Goal: Task Accomplishment & Management: Manage account settings

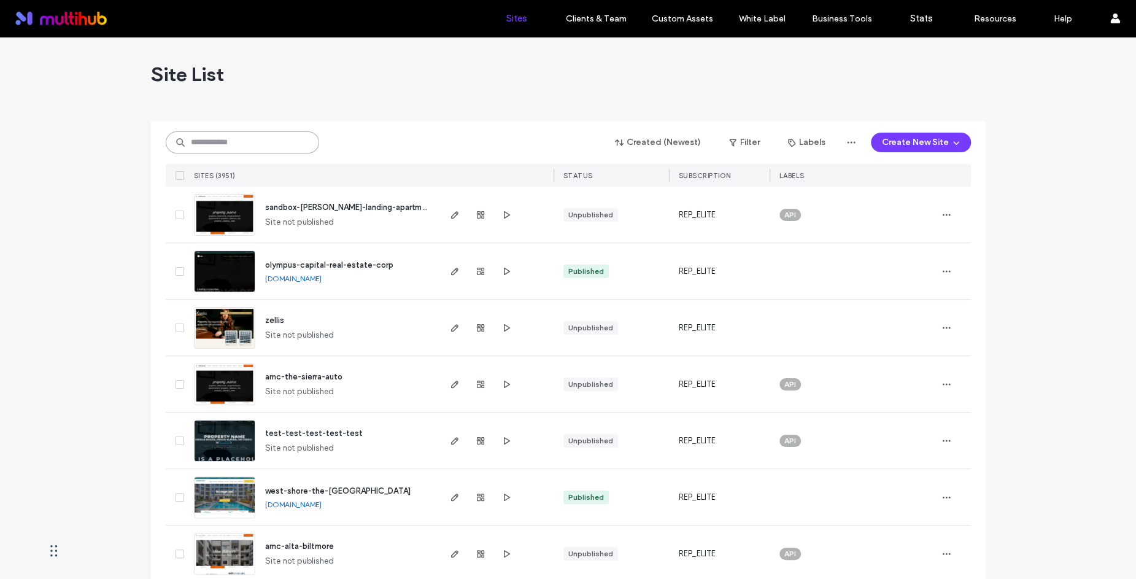
click at [207, 144] on input at bounding box center [242, 142] width 153 height 22
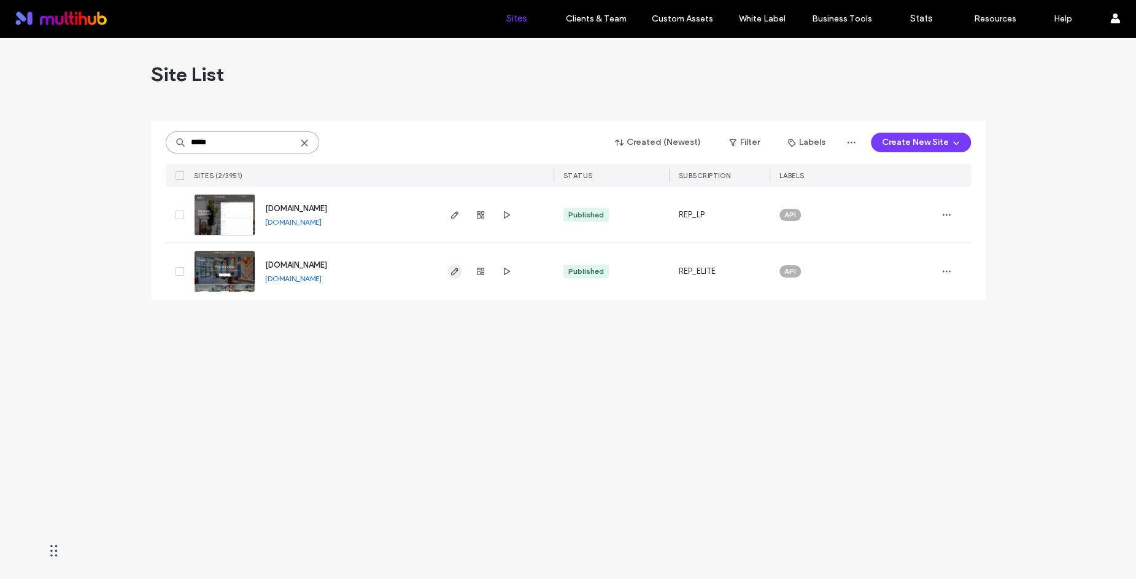
type input "*****"
click at [451, 274] on icon "button" at bounding box center [455, 271] width 10 height 10
type input "*****"
click at [478, 271] on use "button" at bounding box center [480, 271] width 7 height 7
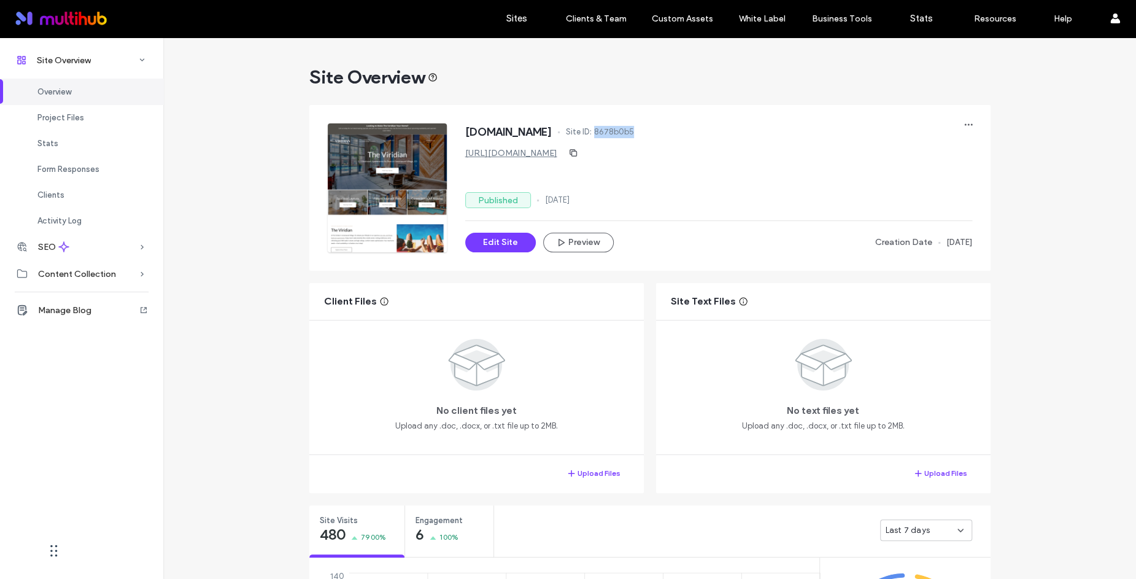
drag, startPoint x: 662, startPoint y: 136, endPoint x: 614, endPoint y: 133, distance: 48.6
click at [614, 134] on div "[DOMAIN_NAME] Site ID: 8678b0b5" at bounding box center [718, 133] width 507 height 20
copy span "8678b0b5"
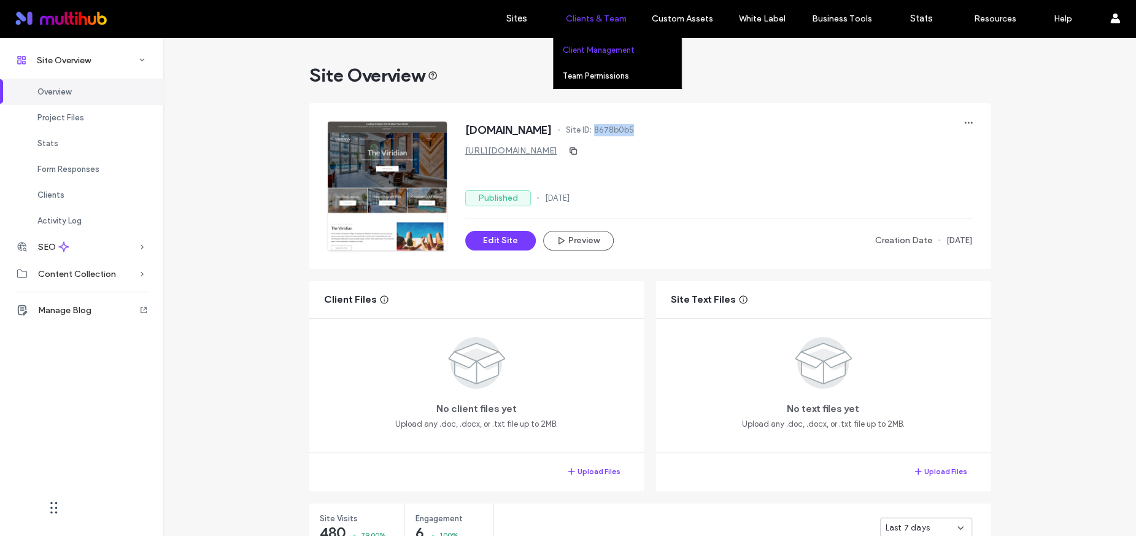
click at [615, 56] on link "Client Management" at bounding box center [622, 49] width 118 height 25
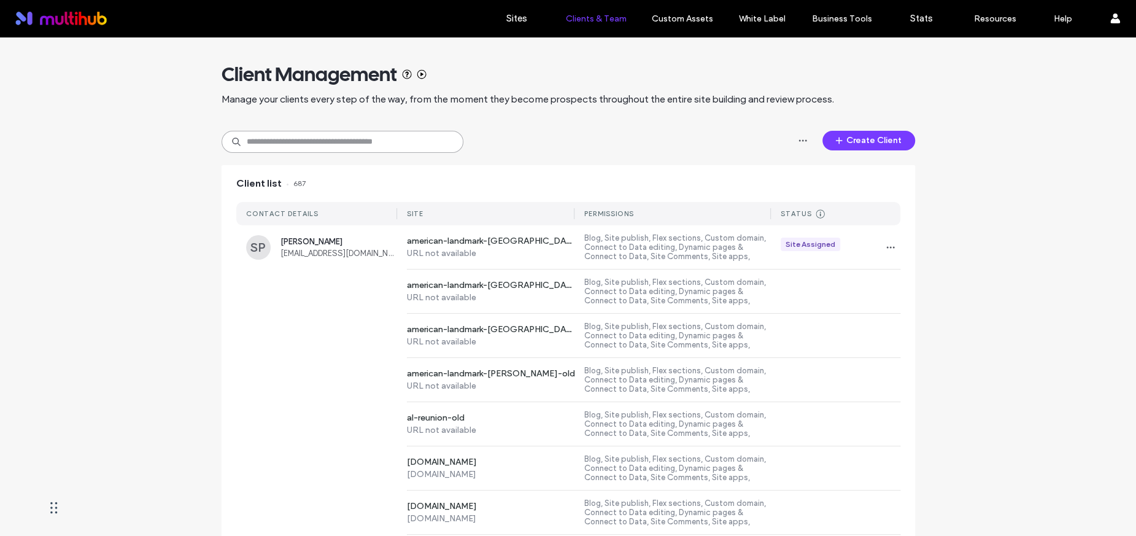
click at [257, 144] on input at bounding box center [343, 142] width 242 height 22
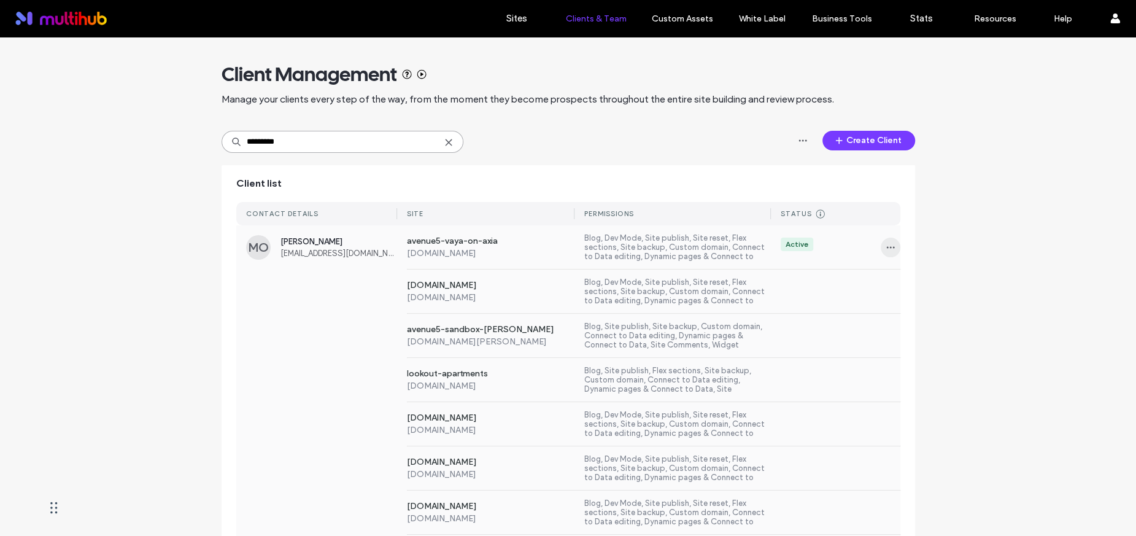
type input "*********"
click at [891, 246] on span "button" at bounding box center [891, 248] width 20 height 20
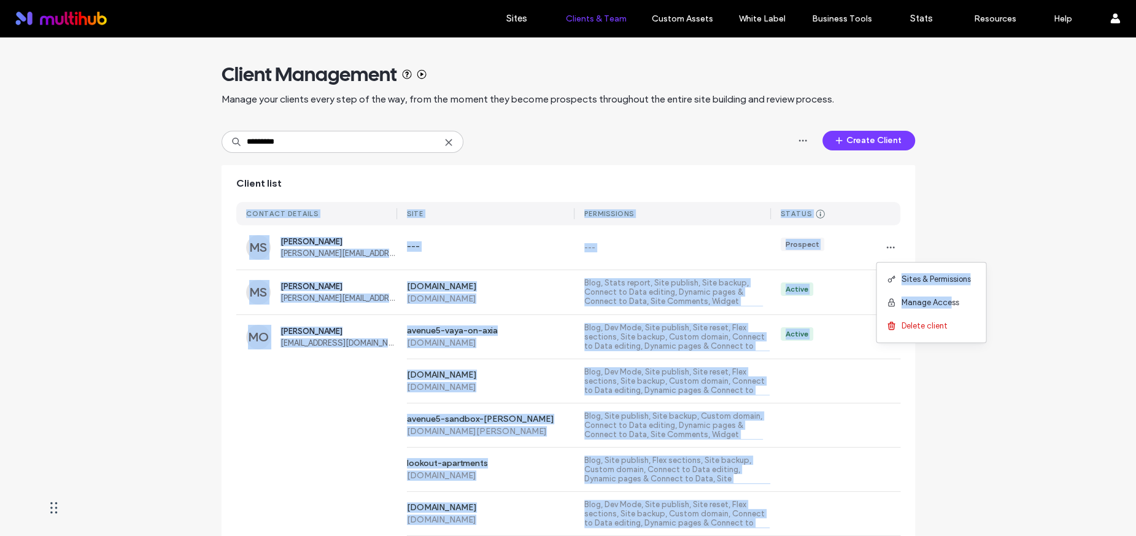
drag, startPoint x: 951, startPoint y: 302, endPoint x: 1103, endPoint y: 262, distance: 157.4
click at [1105, 265] on body ".wqwq-1{fill:#231f20;} .cls-1q, .cls-2q { fill-rule: evenodd; } .cls-2q { fill:…" at bounding box center [568, 268] width 1136 height 536
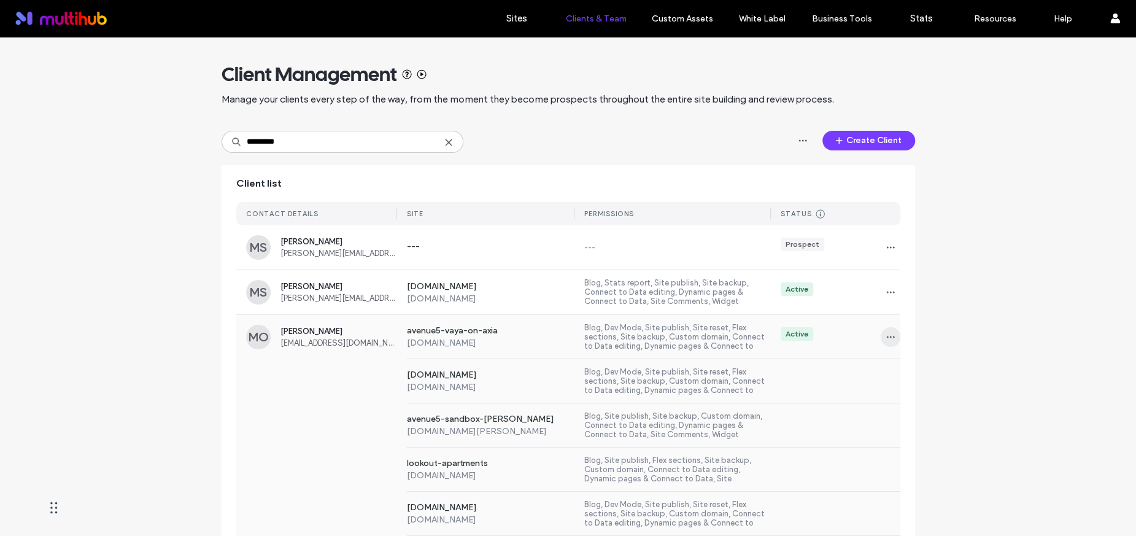
click at [886, 336] on use "button" at bounding box center [890, 337] width 8 height 2
click at [921, 391] on span "Manage Access" at bounding box center [930, 391] width 58 height 12
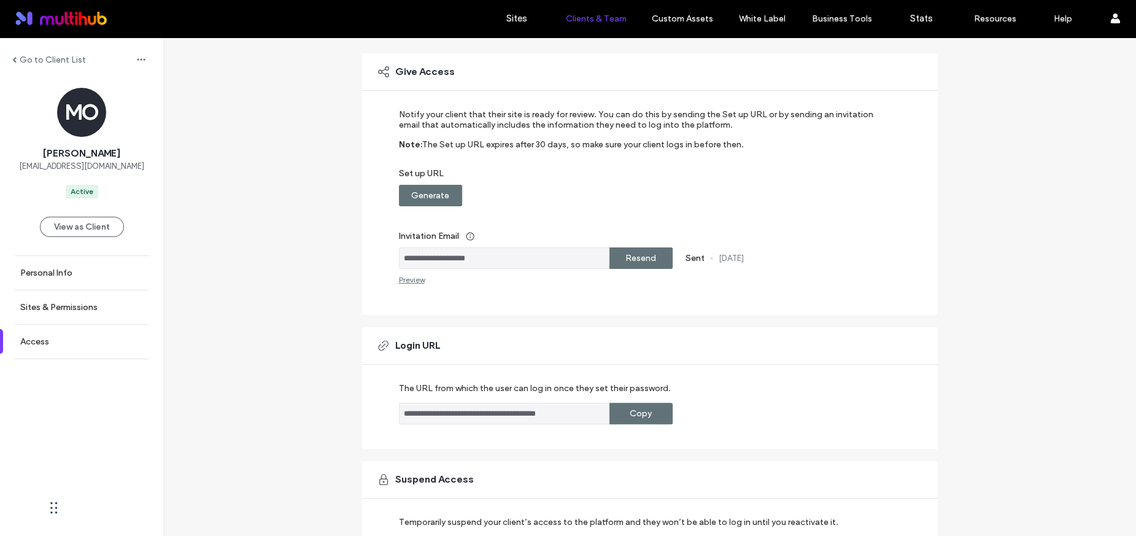
scroll to position [143, 0]
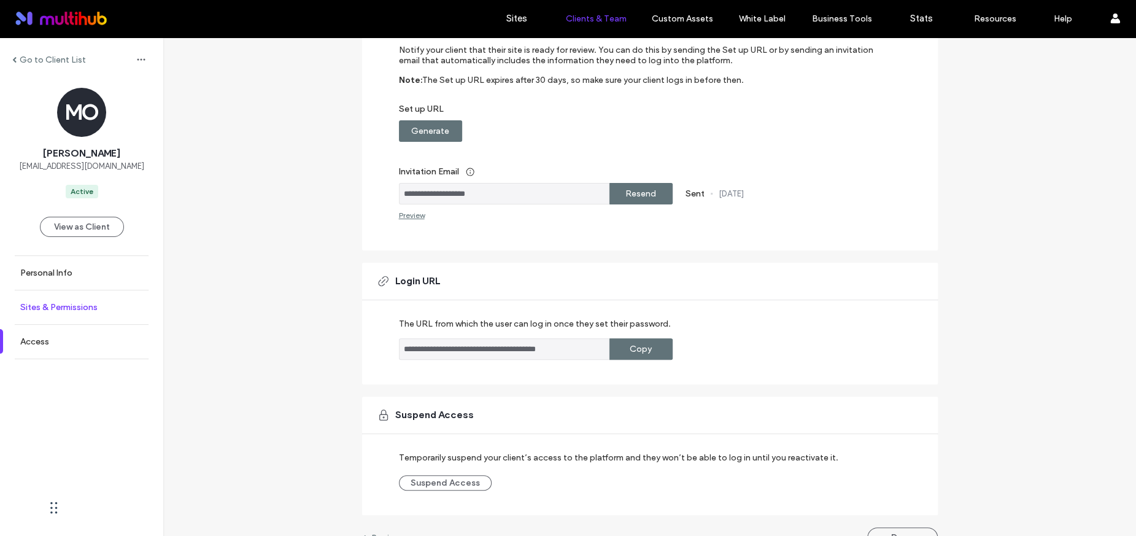
click at [103, 313] on link "Sites & Permissions" at bounding box center [81, 307] width 163 height 34
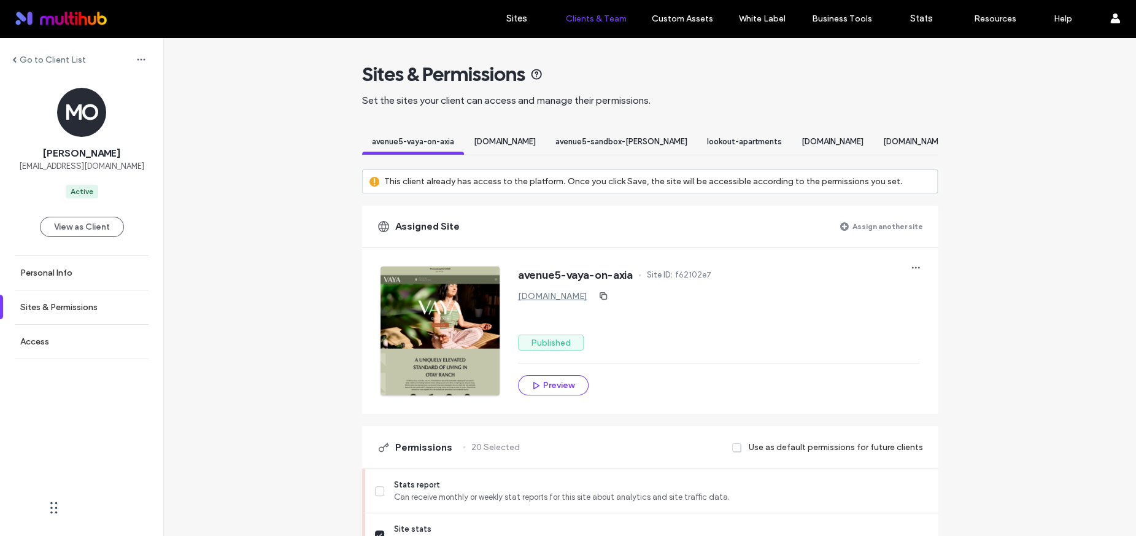
click at [893, 236] on label "Assign another site" at bounding box center [888, 225] width 71 height 21
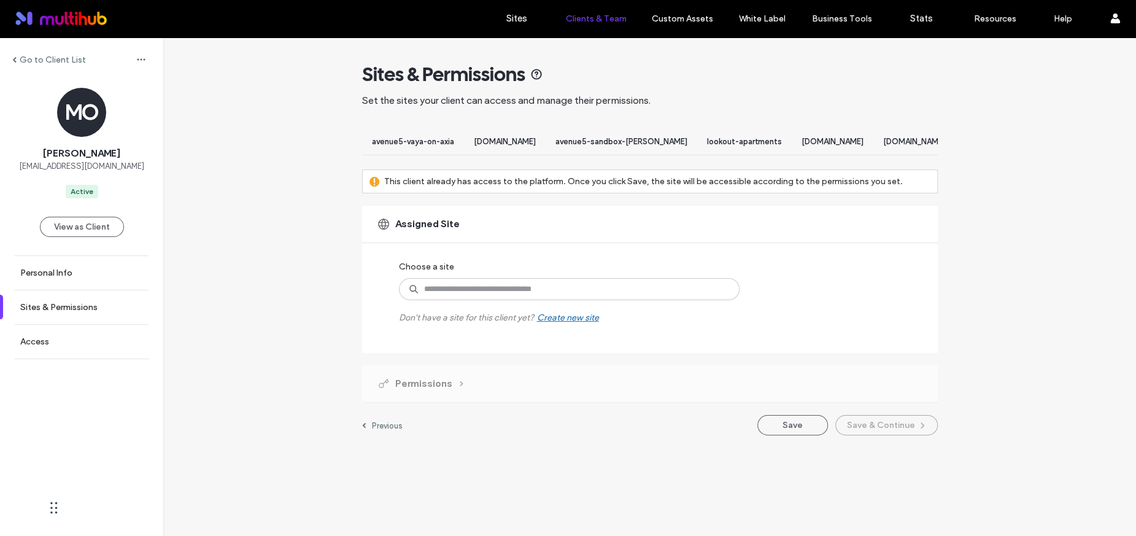
click at [893, 236] on div "Assigned Site" at bounding box center [650, 224] width 576 height 37
click at [582, 290] on input at bounding box center [569, 289] width 341 height 22
type input "********"
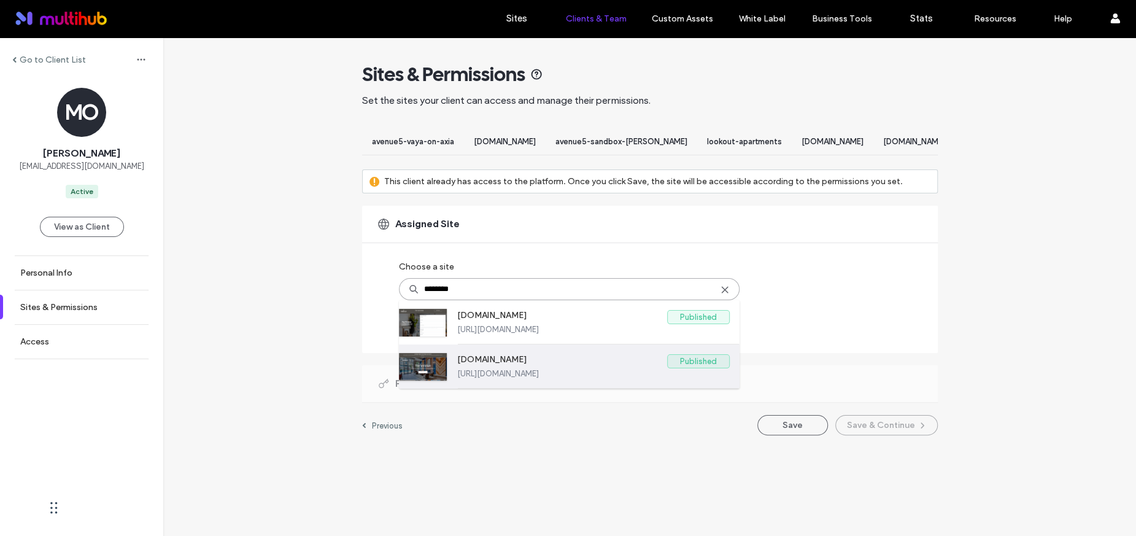
click at [630, 368] on label "[DOMAIN_NAME]" at bounding box center [562, 361] width 210 height 15
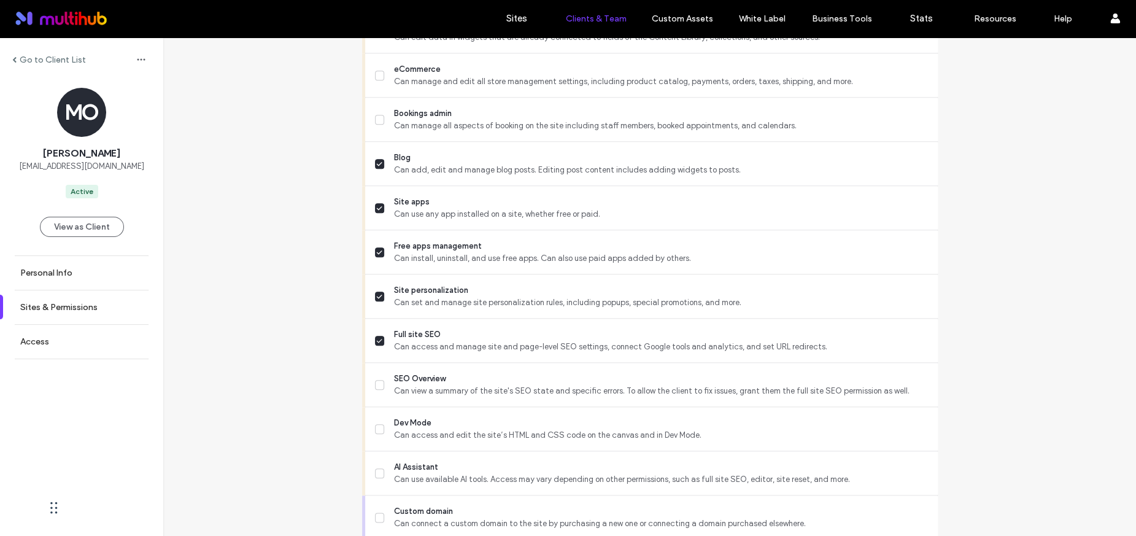
scroll to position [1048, 0]
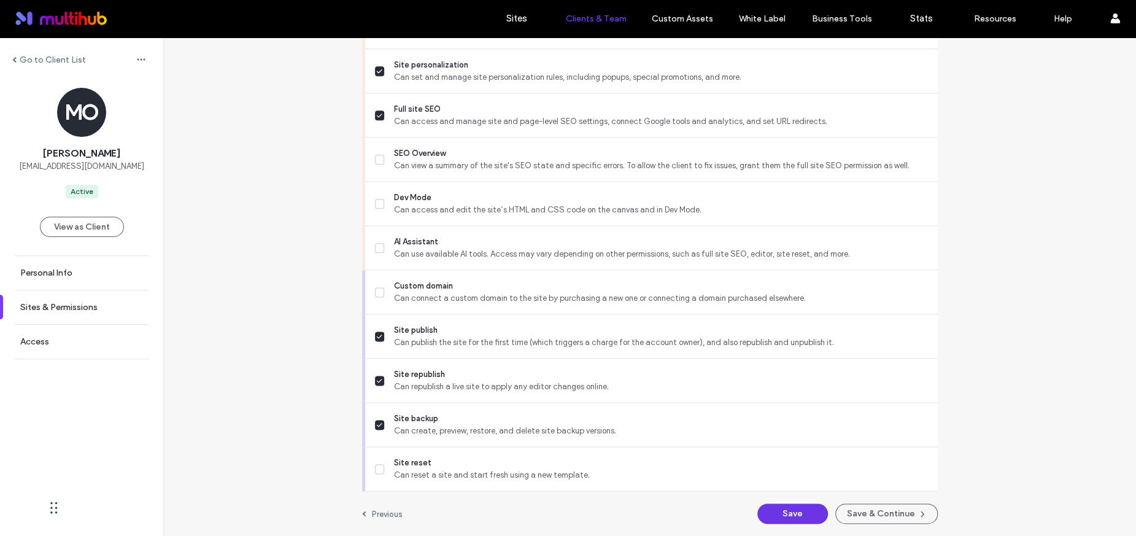
click at [807, 520] on button "Save" at bounding box center [792, 513] width 71 height 20
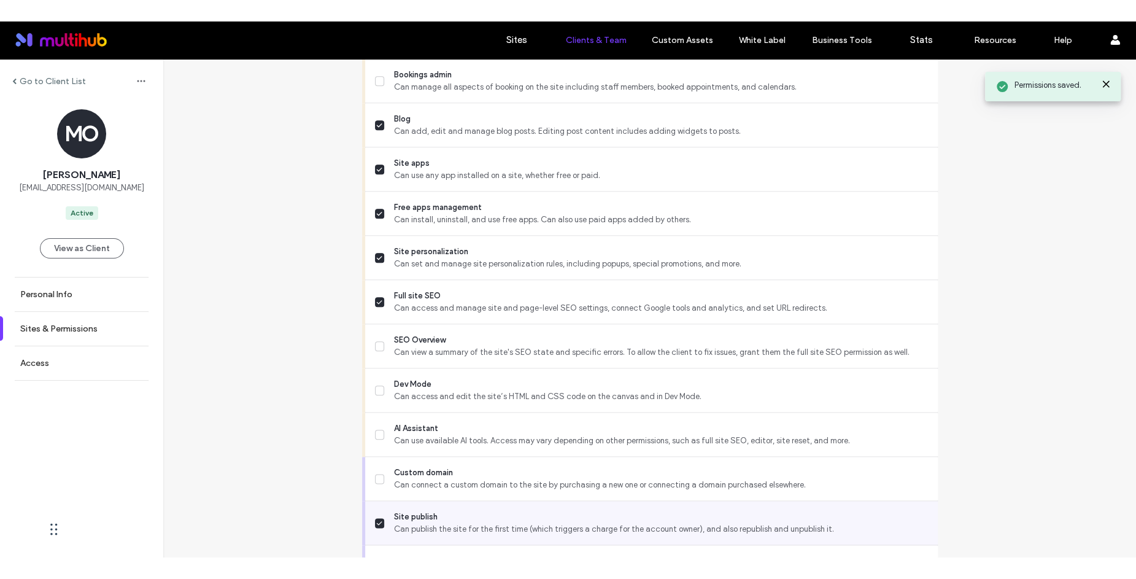
scroll to position [0, 0]
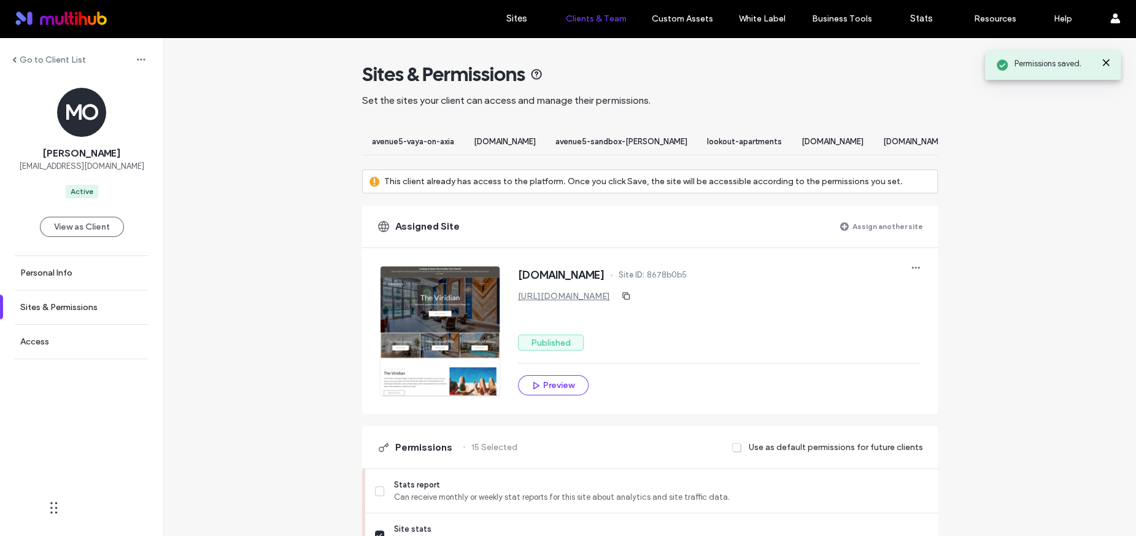
click at [869, 237] on label "Assign another site" at bounding box center [888, 225] width 71 height 21
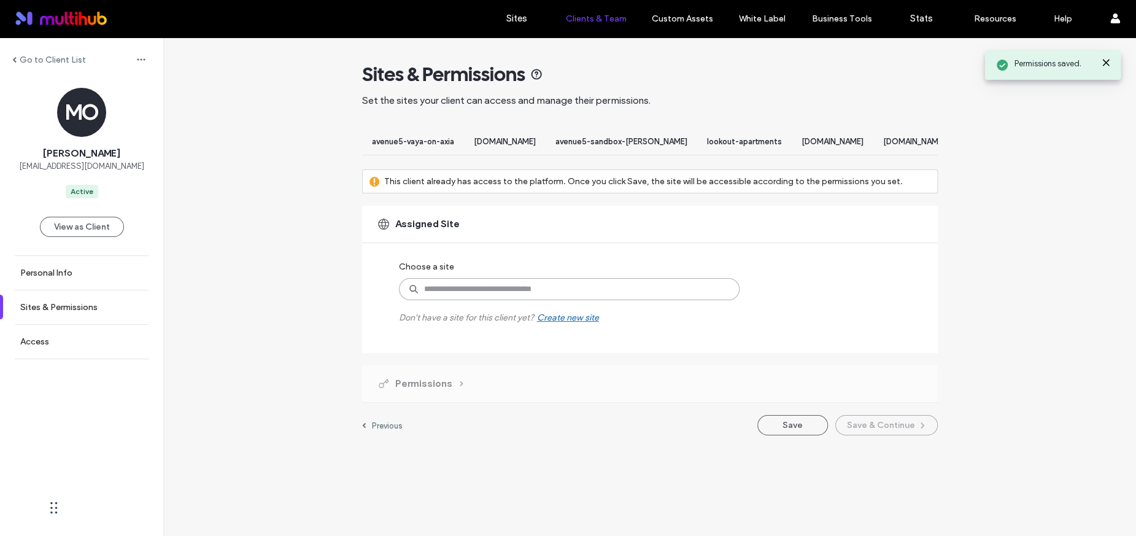
click at [681, 300] on input at bounding box center [569, 289] width 341 height 22
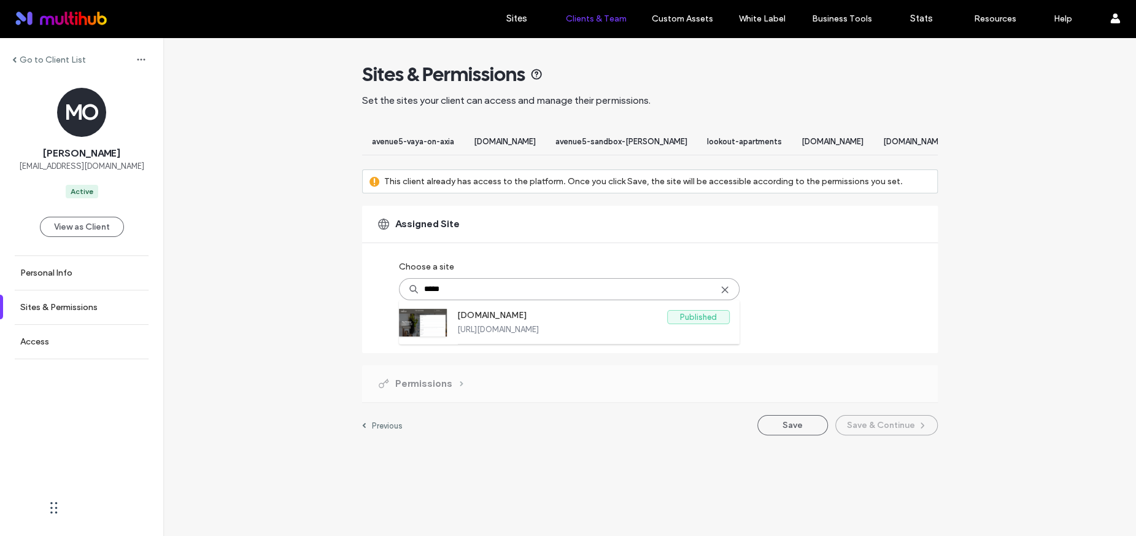
type input "*****"
click at [1053, 284] on div "Go to Client List MO [PERSON_NAME] [EMAIL_ADDRESS][DOMAIN_NAME] Active View as …" at bounding box center [649, 242] width 973 height 410
